Goal: Task Accomplishment & Management: Manage account settings

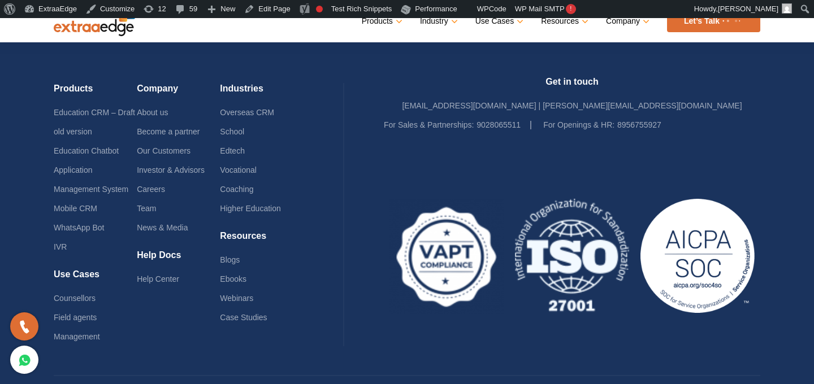
scroll to position [2841, 0]
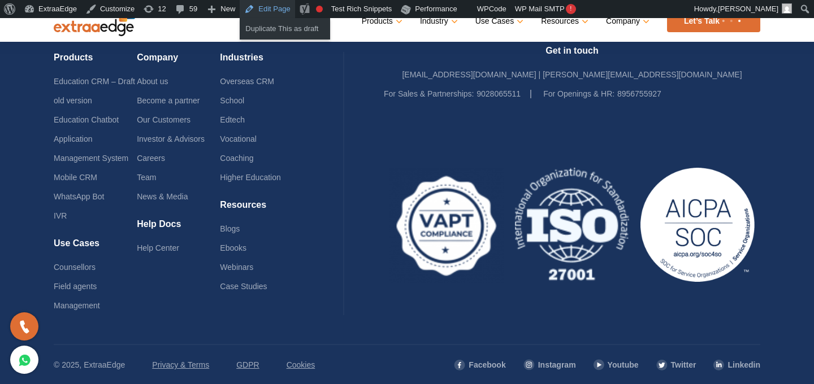
click at [282, 8] on link "Edit Page" at bounding box center [267, 9] width 55 height 18
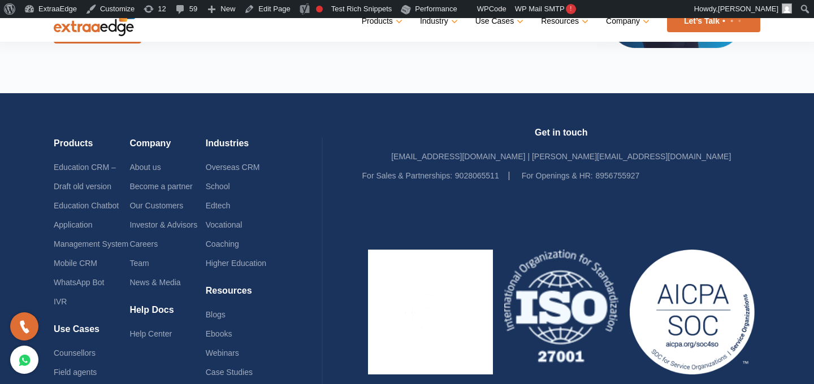
scroll to position [2849, 0]
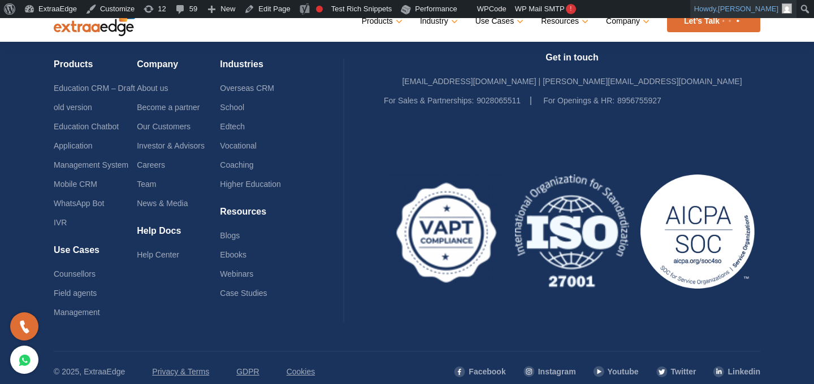
scroll to position [2841, 0]
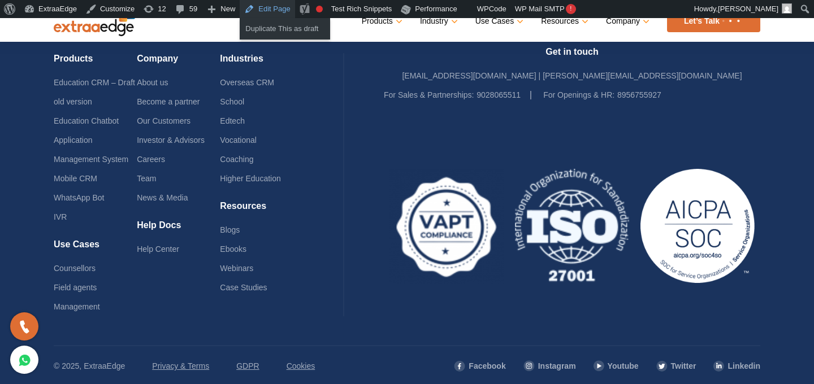
click at [265, 16] on link "Edit Page" at bounding box center [267, 9] width 55 height 18
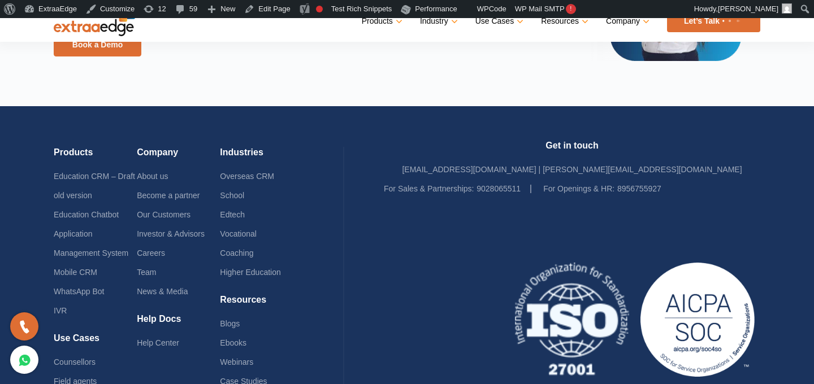
scroll to position [2841, 0]
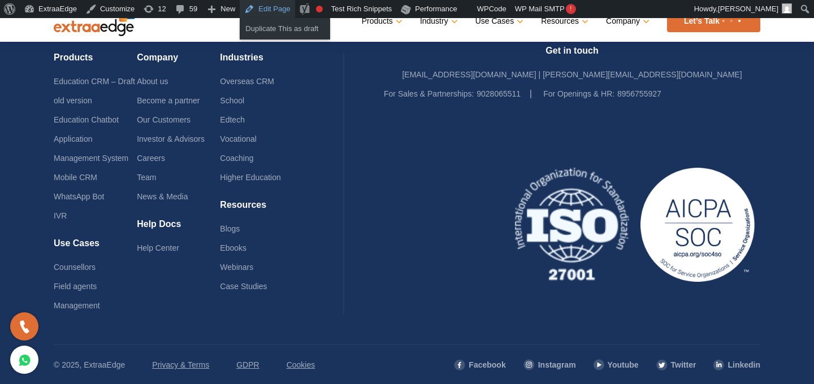
click at [274, 6] on link "Edit Page" at bounding box center [267, 9] width 55 height 18
